Goal: Check status: Check status

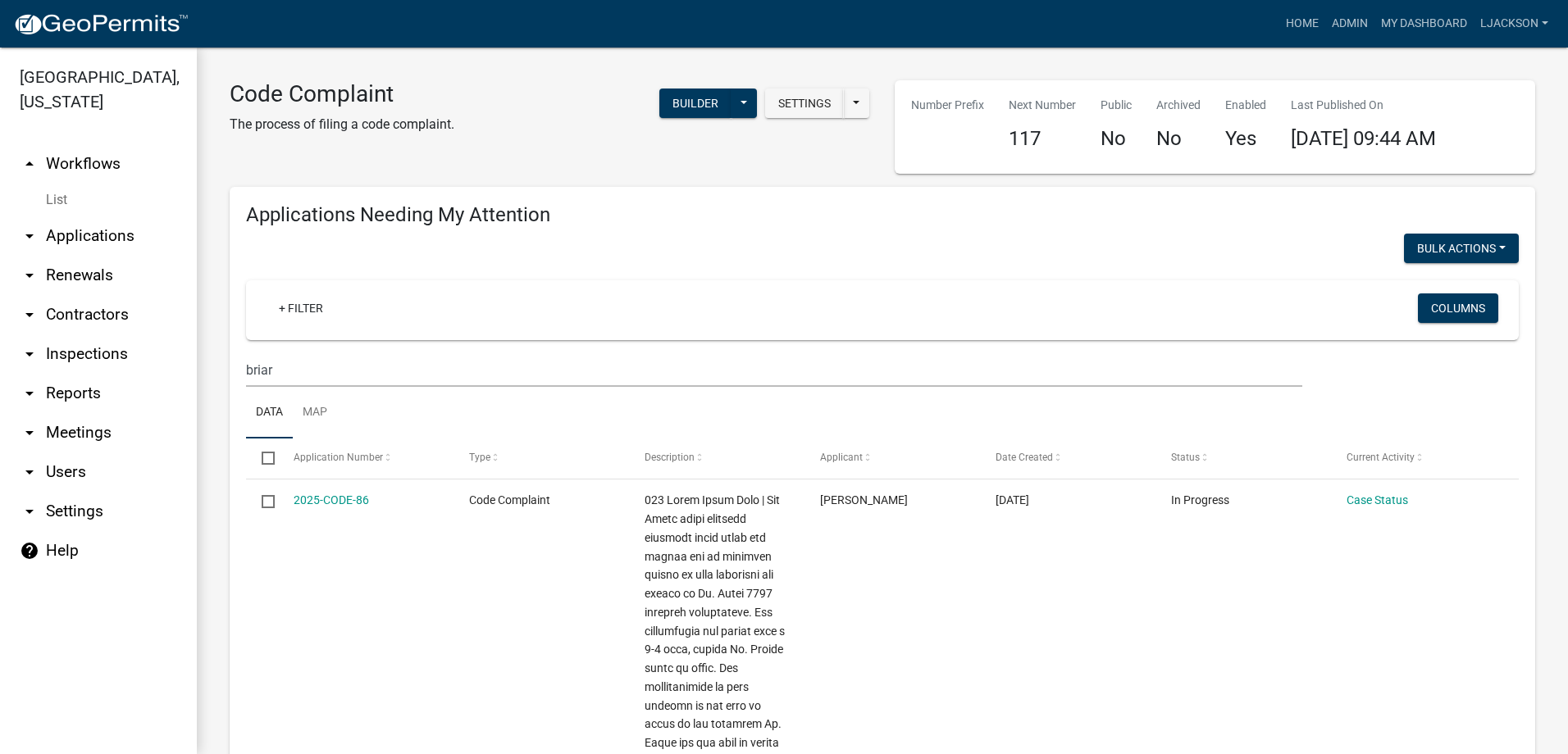
select select "2: 50"
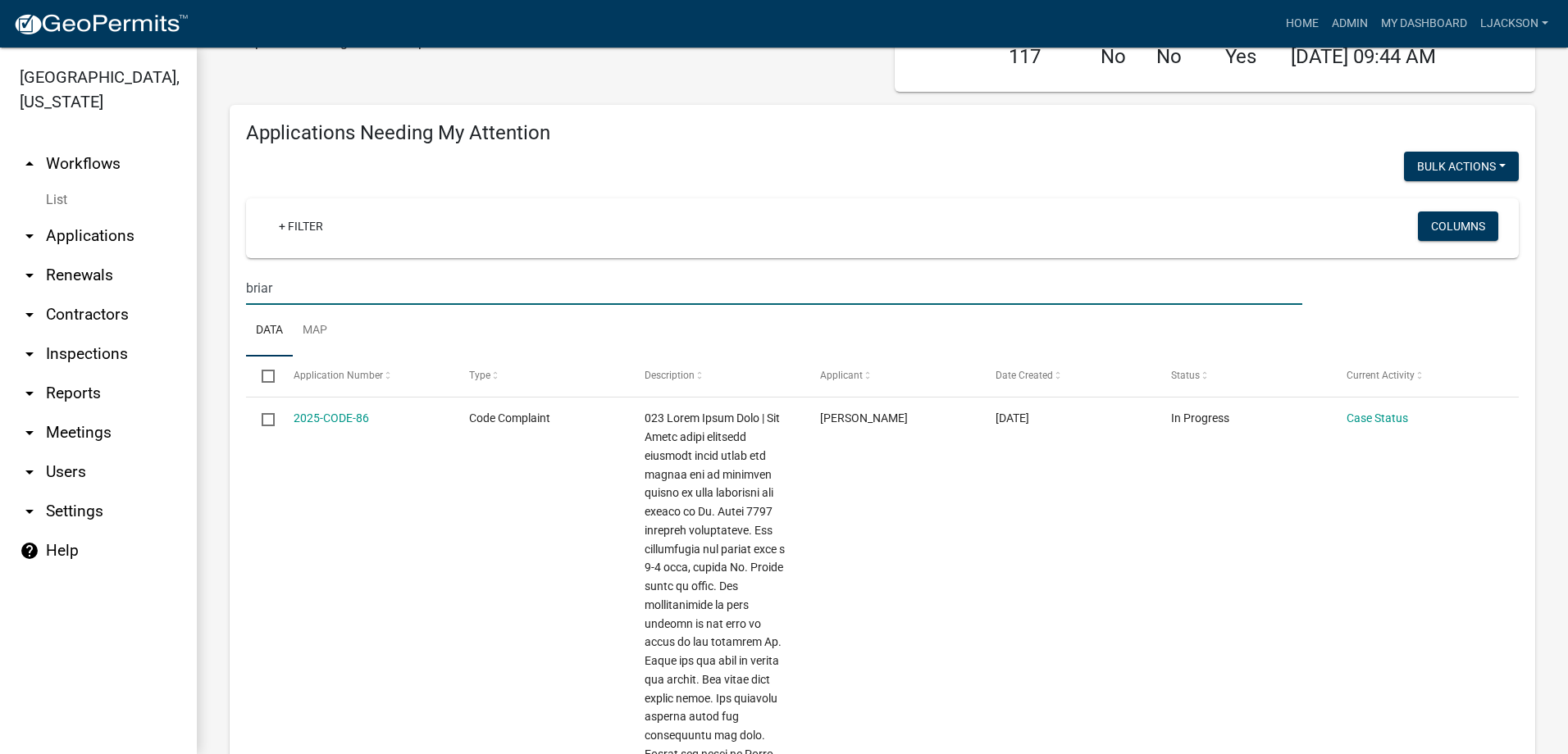
click at [333, 281] on input "briar" at bounding box center [774, 288] width 1056 height 33
type input "b"
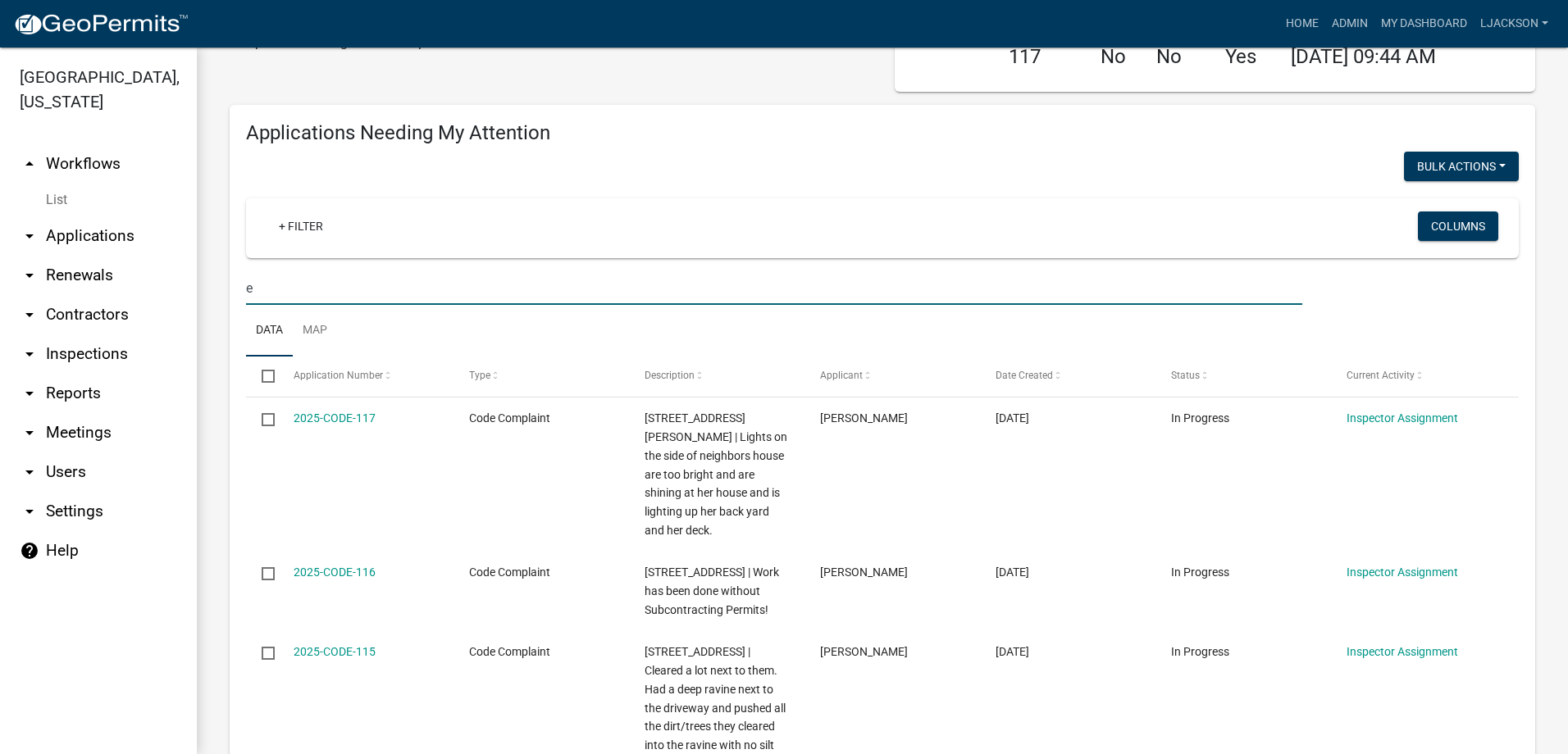
type input "e"
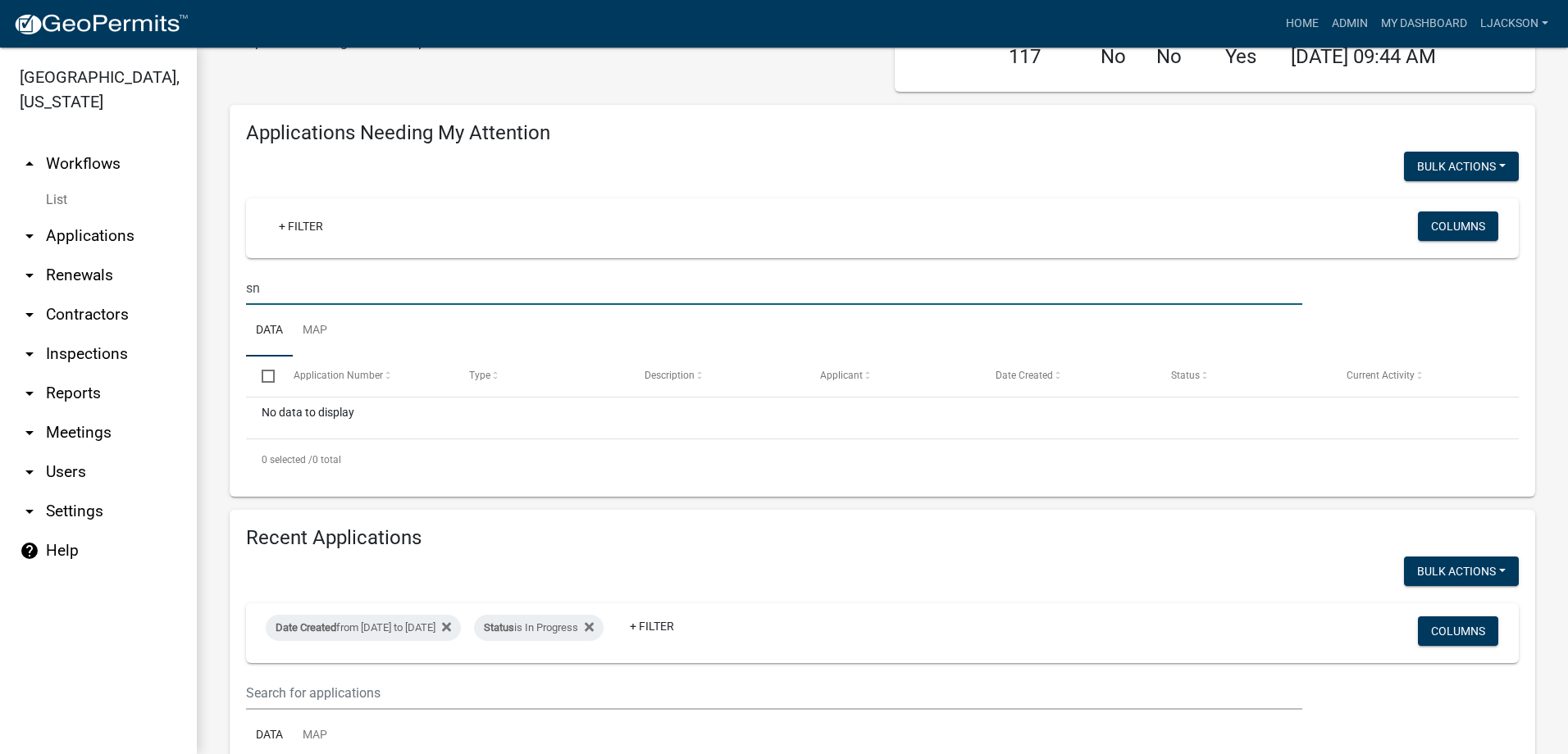
type input "s"
click at [64, 223] on link "arrow_drop_down Applications" at bounding box center [98, 236] width 197 height 39
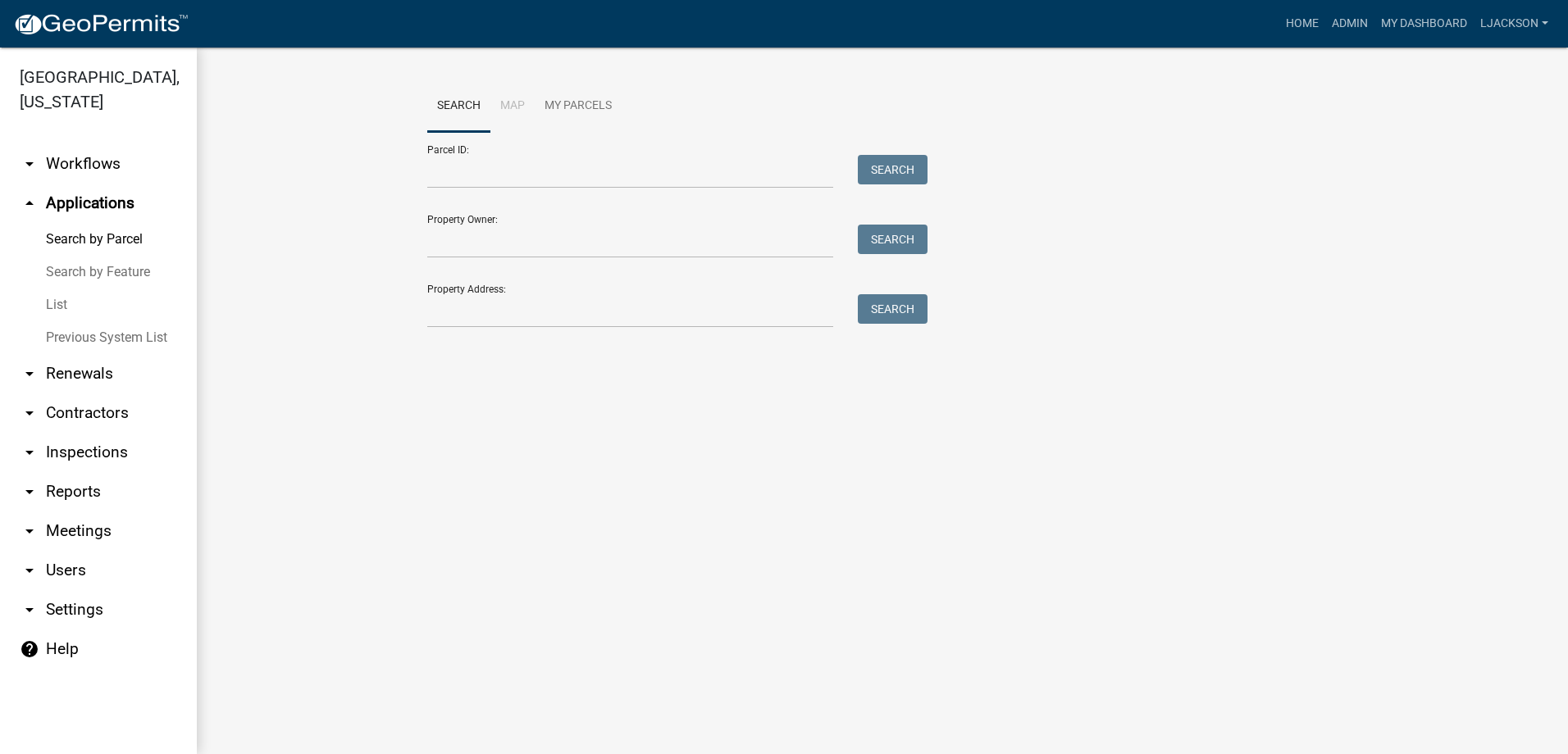
click at [66, 305] on link "List" at bounding box center [98, 304] width 197 height 32
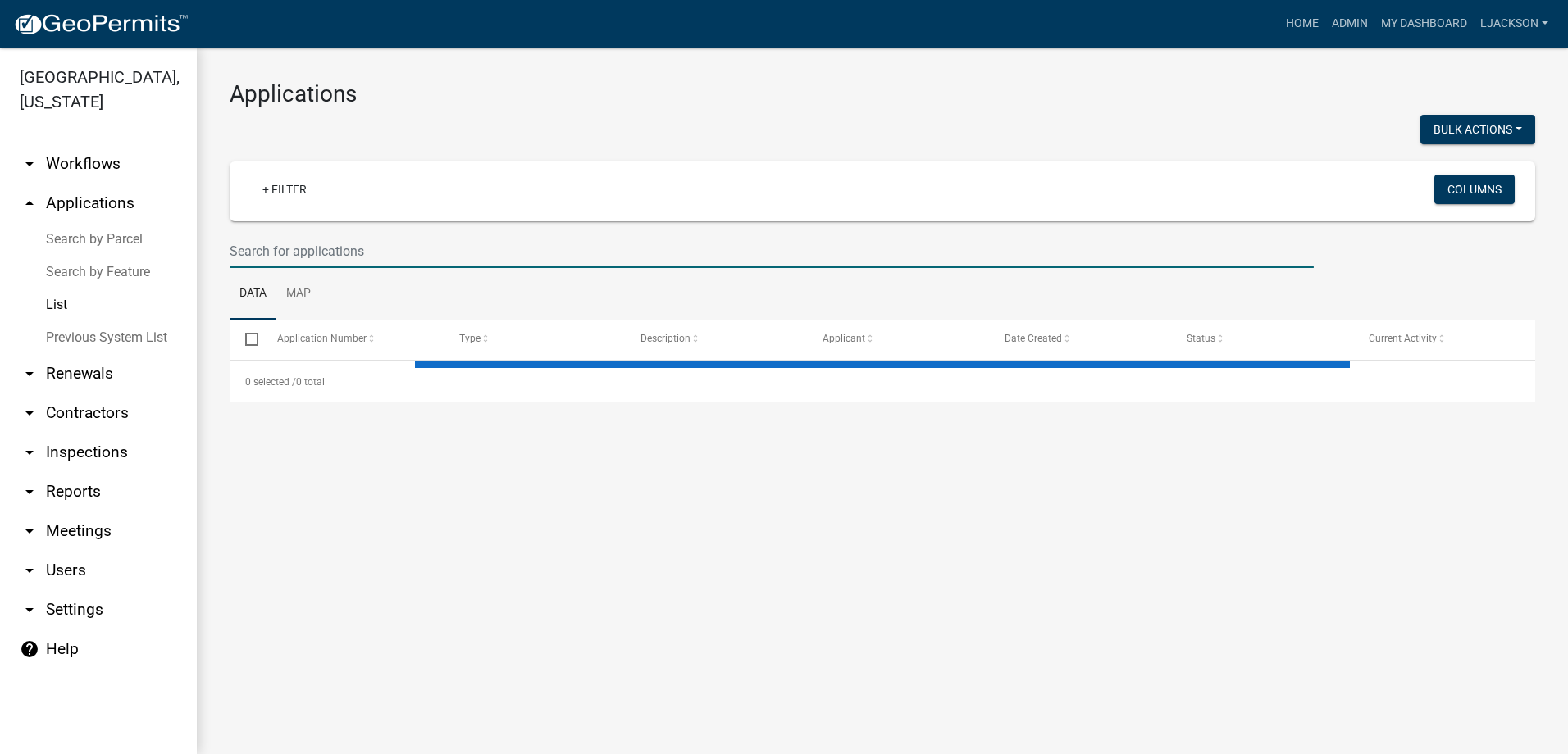
click at [286, 251] on input "text" at bounding box center [772, 251] width 1085 height 33
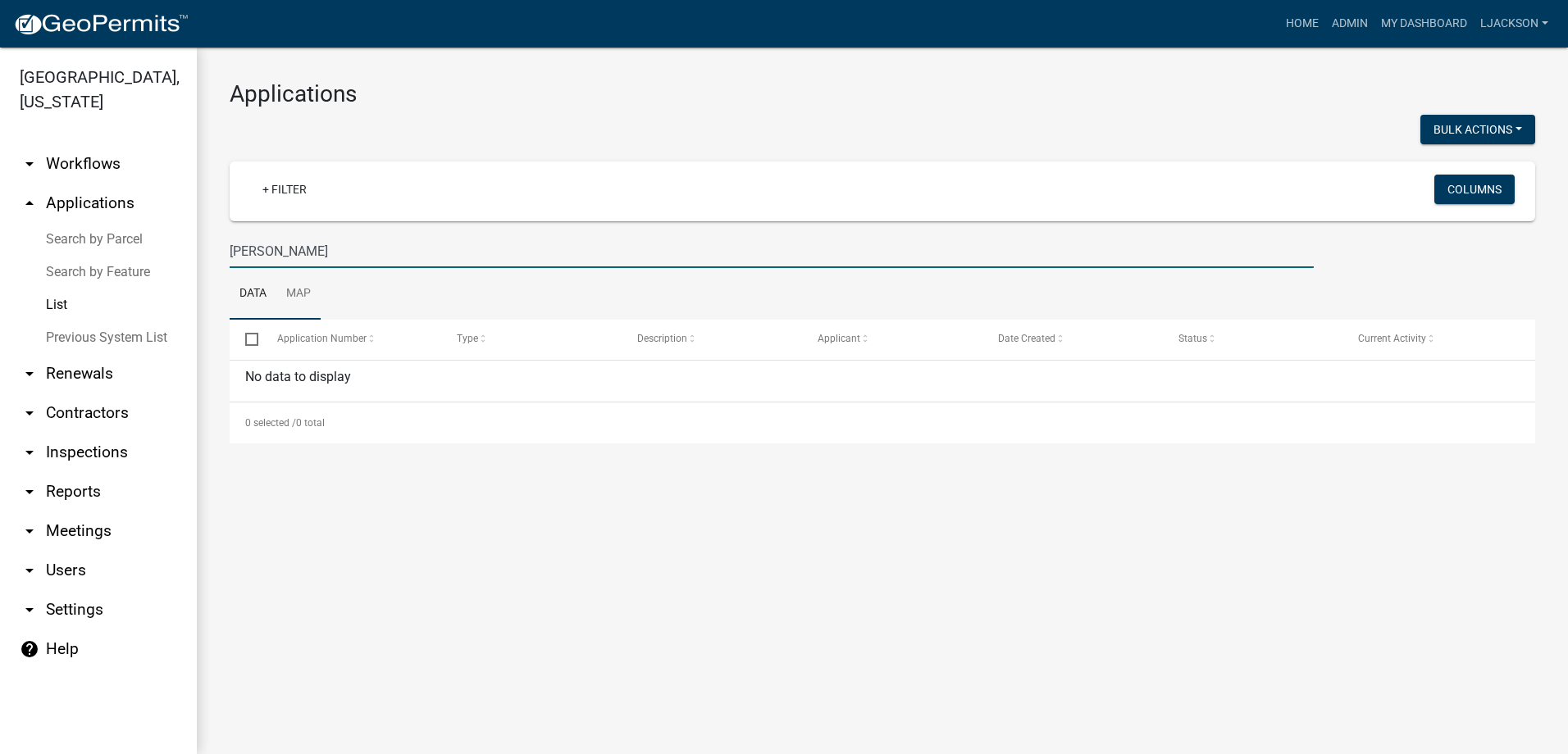
type input "snell"
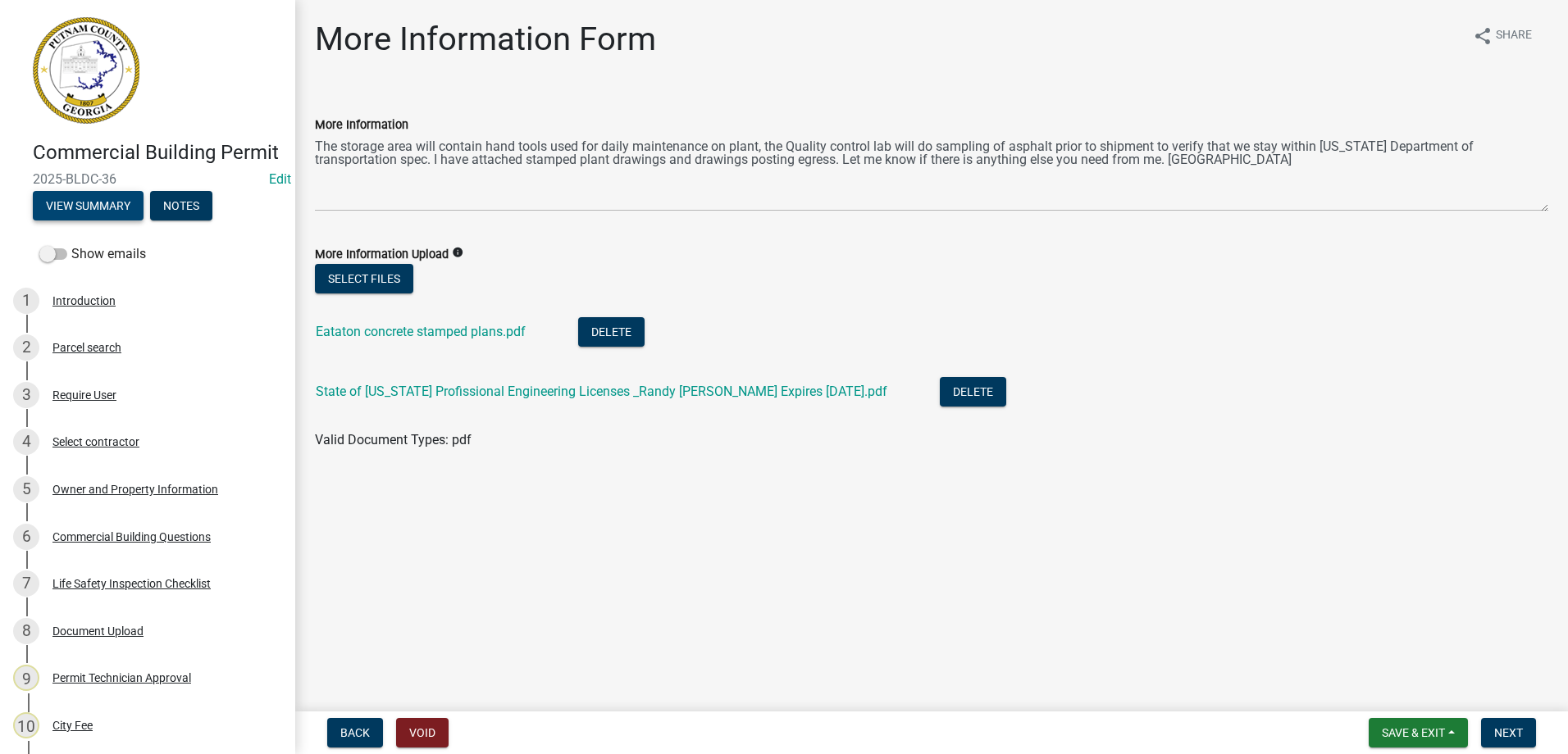
click at [103, 221] on button "View Summary" at bounding box center [87, 206] width 111 height 29
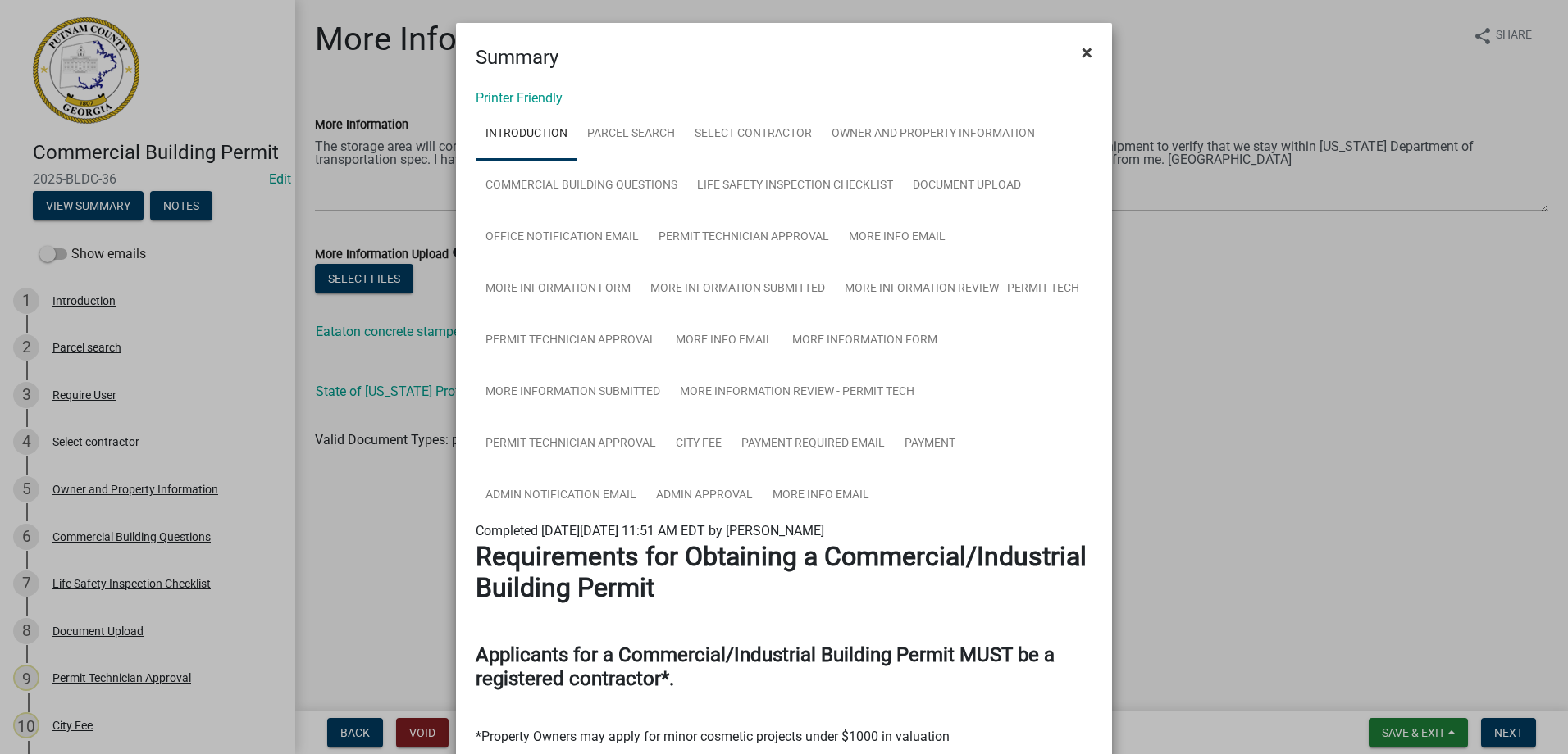
click at [1085, 55] on span "×" at bounding box center [1087, 52] width 11 height 23
